Goal: Transaction & Acquisition: Purchase product/service

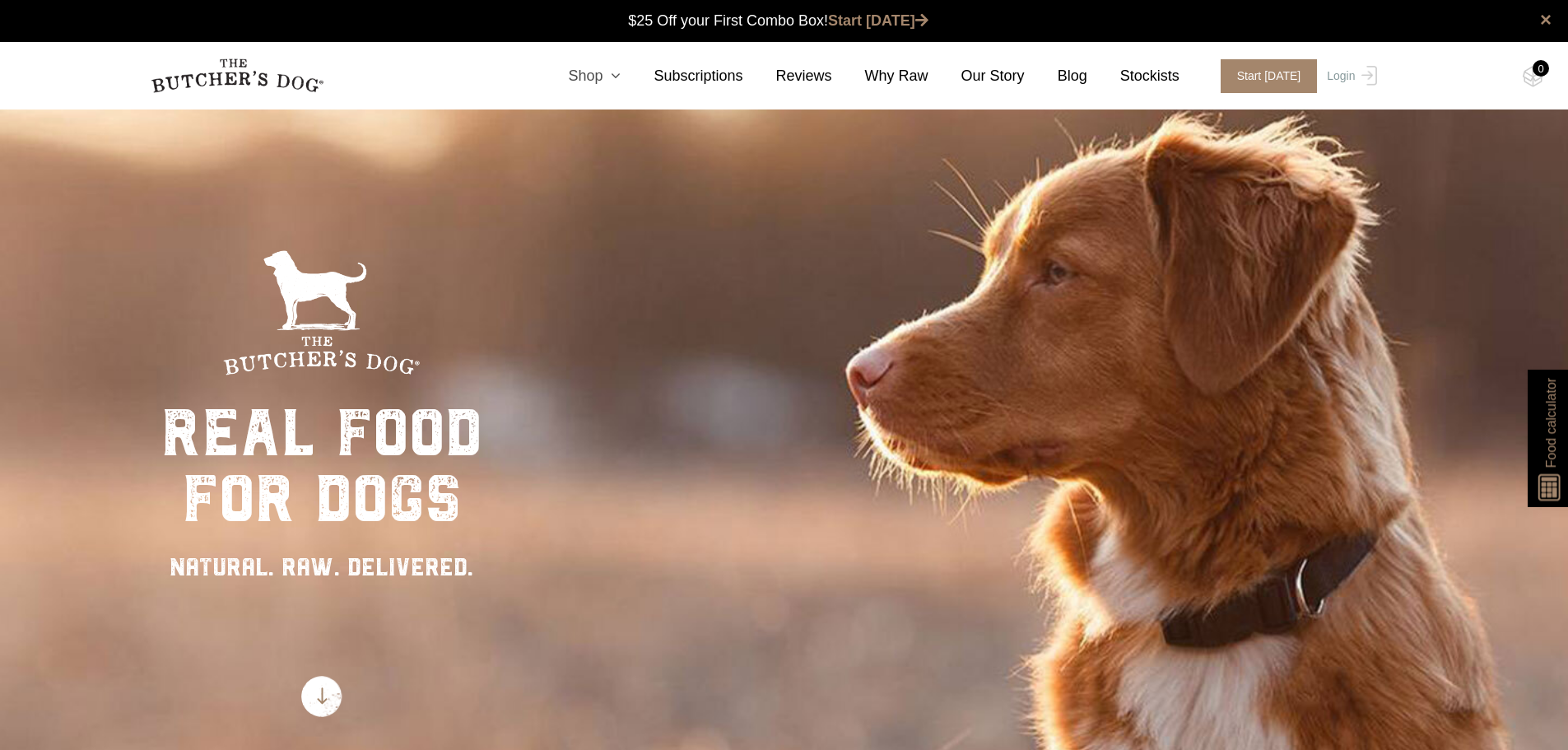
click at [602, 69] on link "Shop" at bounding box center [578, 76] width 85 height 23
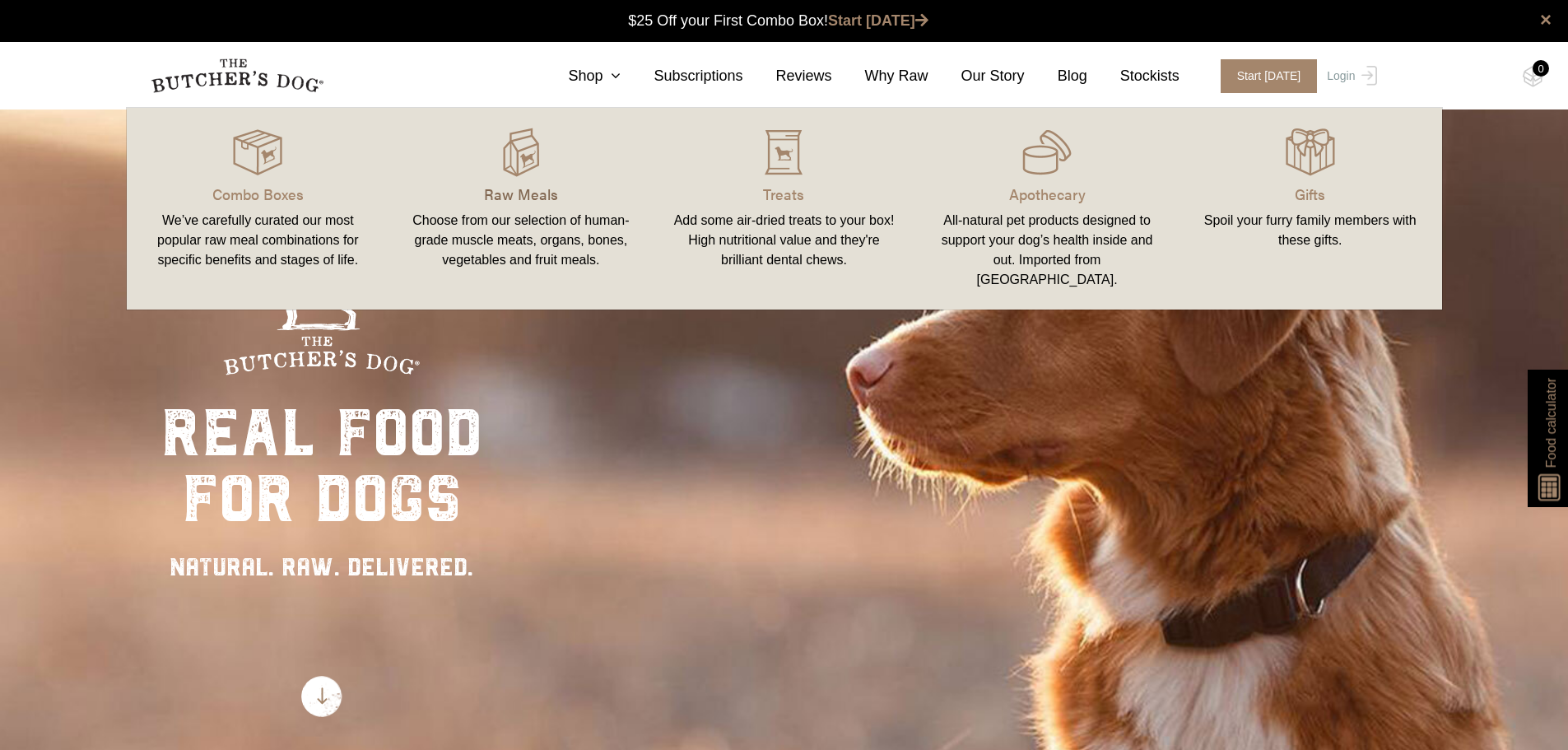
click at [529, 195] on p "Raw Meals" at bounding box center [521, 194] width 224 height 23
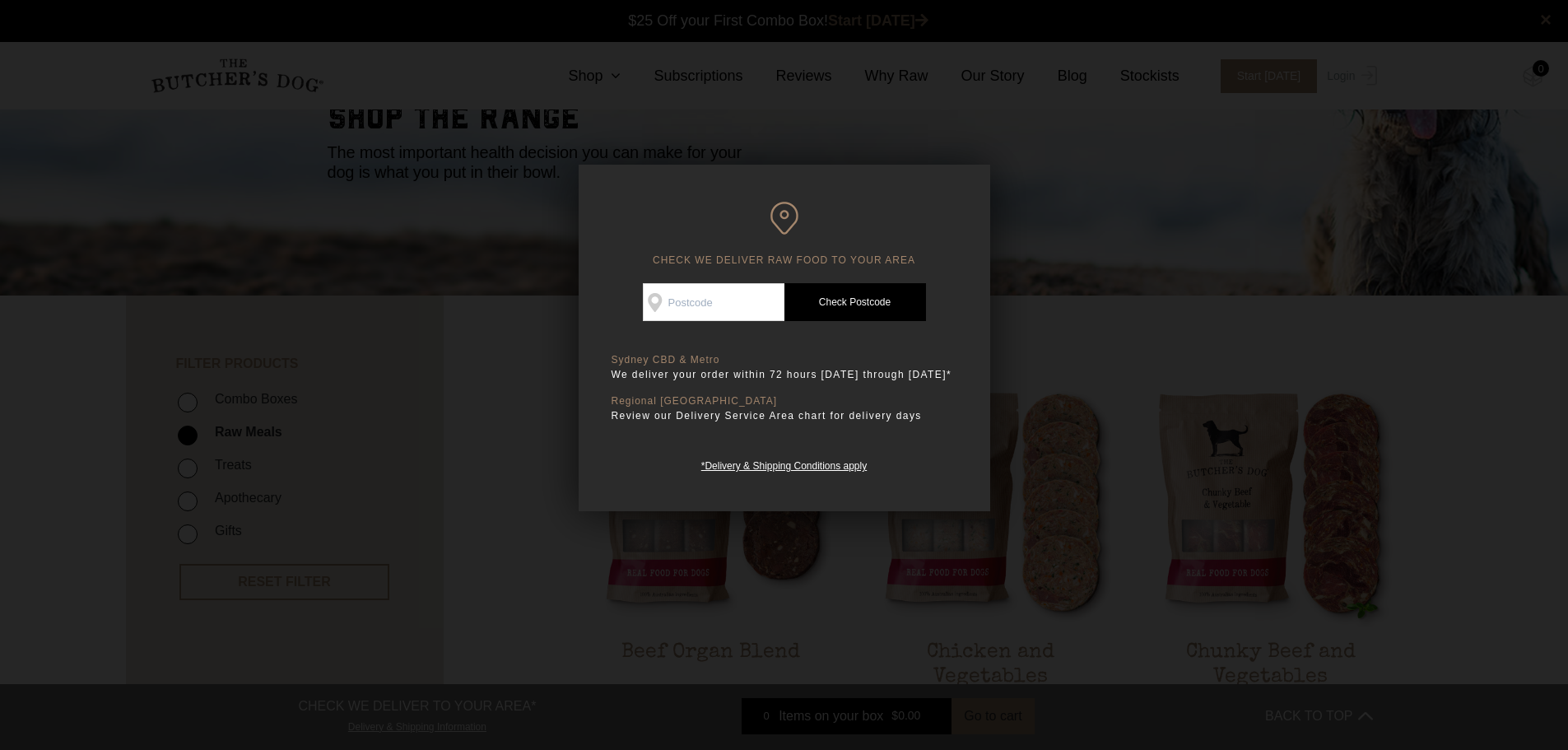
scroll to position [165, 0]
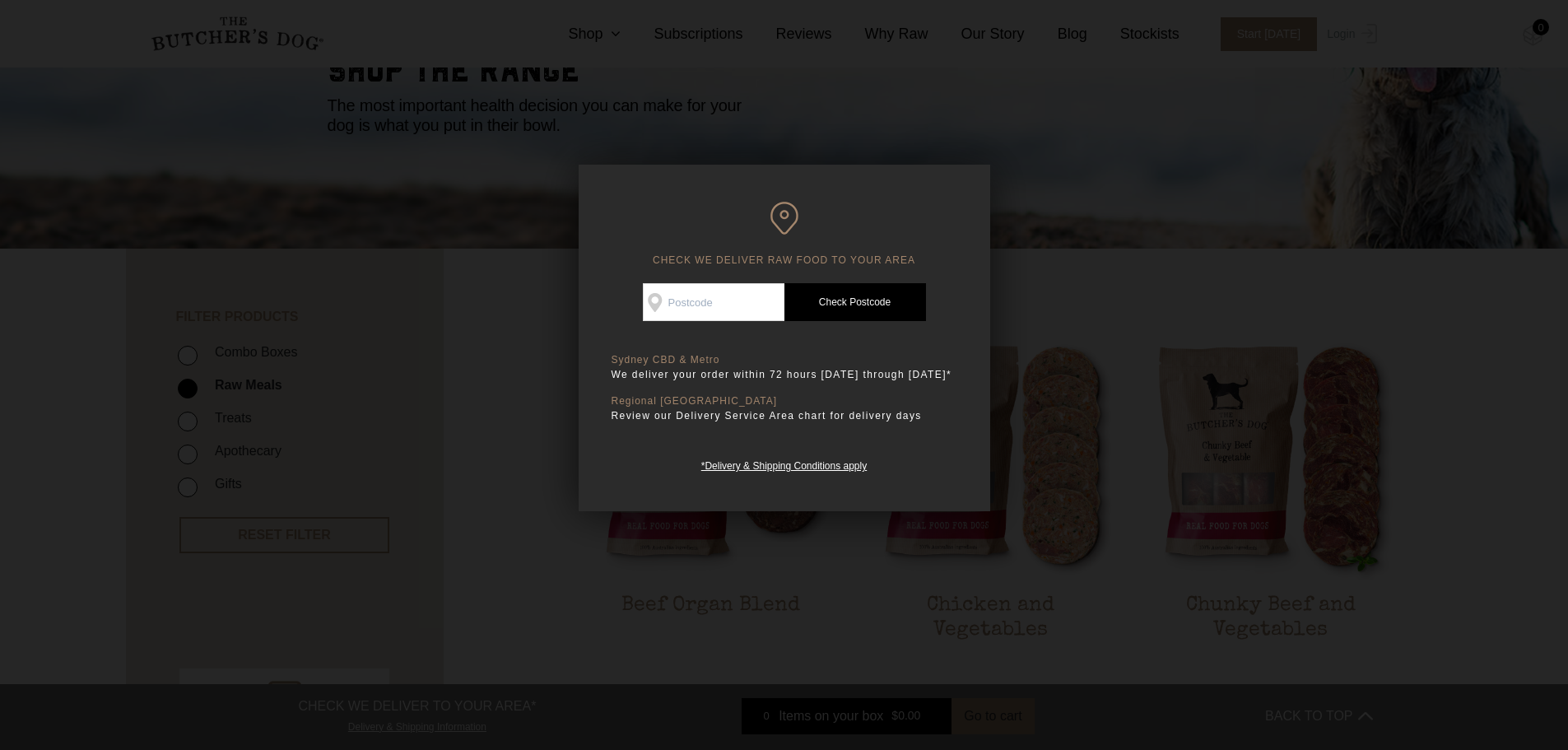
click at [510, 407] on div at bounding box center [784, 375] width 1568 height 750
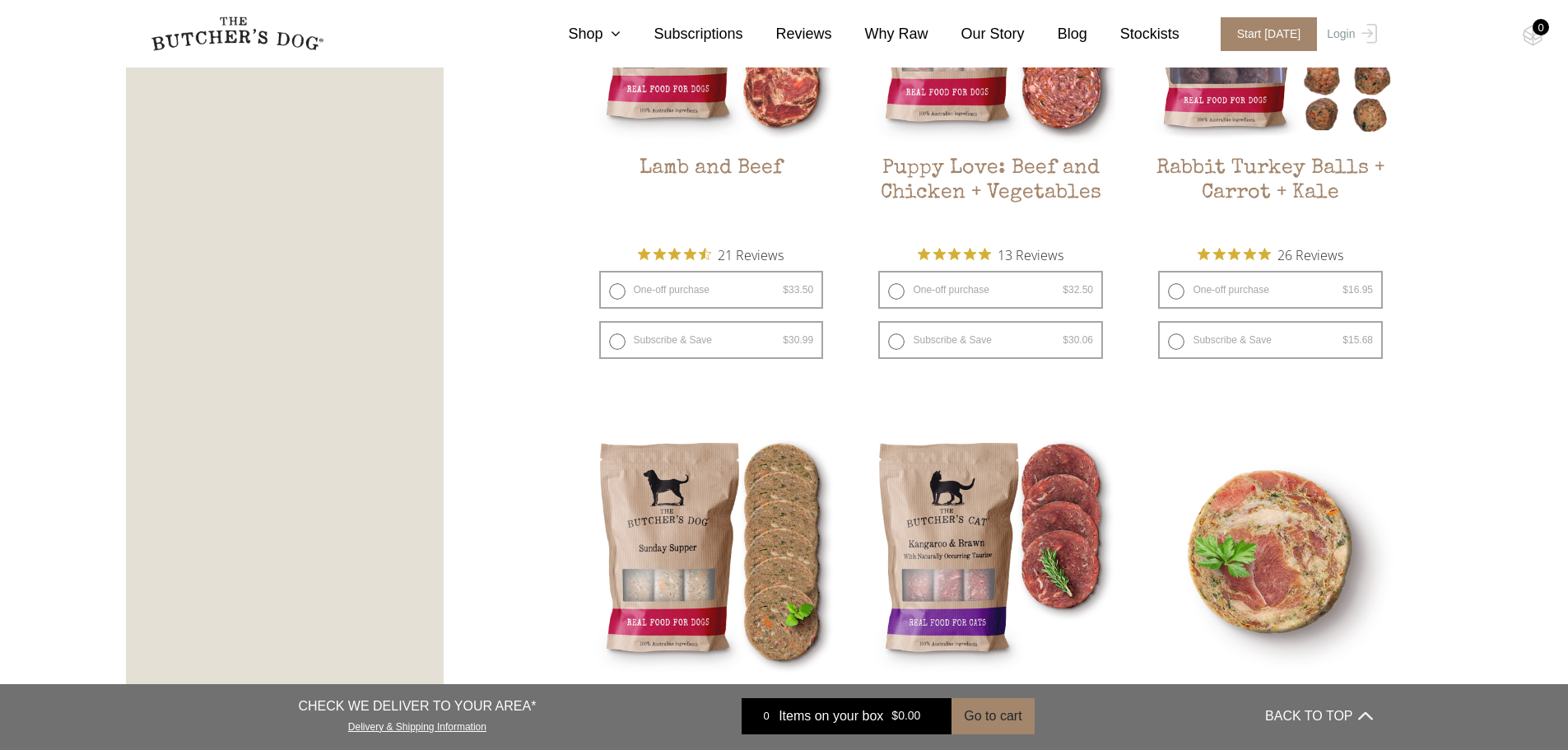
scroll to position [1975, 0]
